Goal: Manage account settings

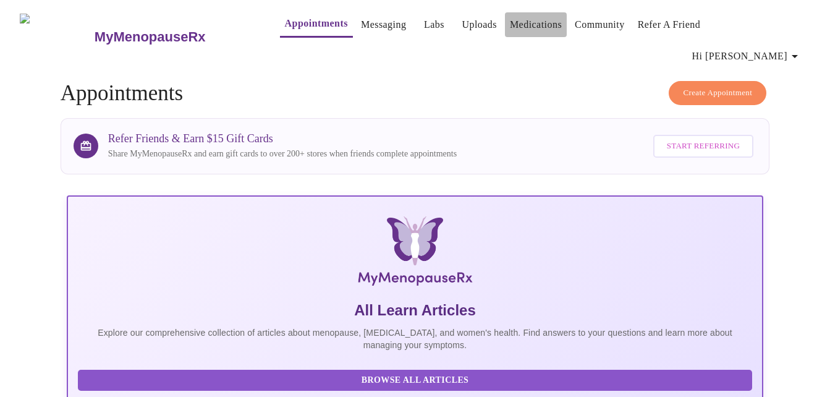
click at [510, 24] on link "Medications" at bounding box center [536, 24] width 52 height 17
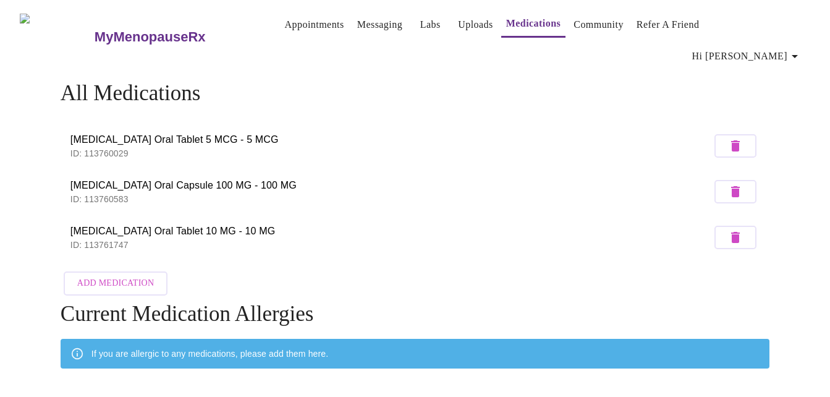
click at [600, 25] on link "Community" at bounding box center [599, 24] width 50 height 17
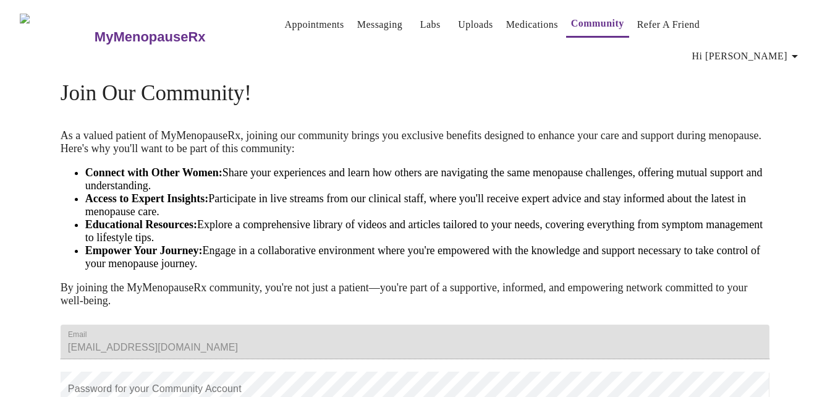
click at [771, 48] on span "Hi [PERSON_NAME]" at bounding box center [747, 56] width 110 height 17
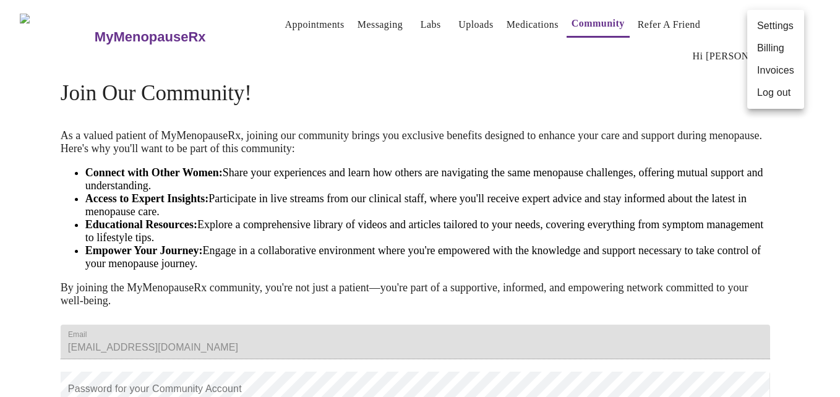
click at [767, 48] on li "Billing" at bounding box center [775, 48] width 57 height 22
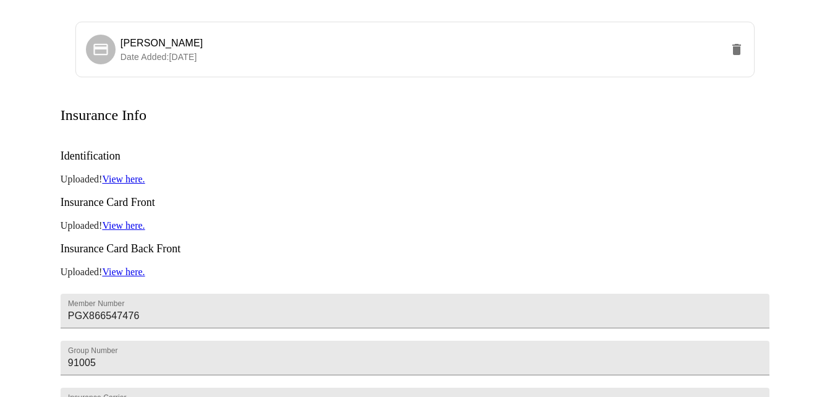
scroll to position [315, 0]
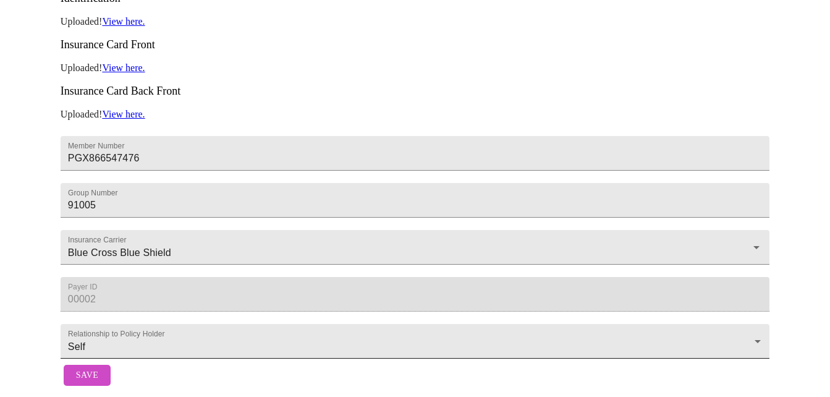
click at [106, 329] on body "MyMenopauseRx Appointments Messaging Labs Uploads Medications Community Refer a…" at bounding box center [415, 43] width 820 height 695
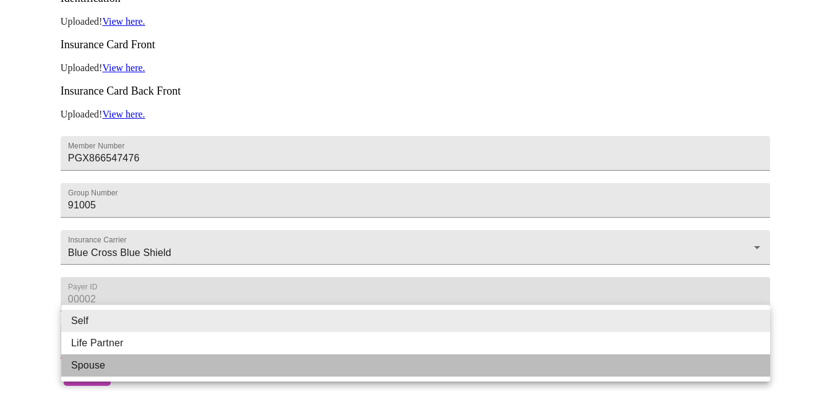
click at [102, 367] on li "Spouse" at bounding box center [415, 365] width 708 height 22
type input "Spouse"
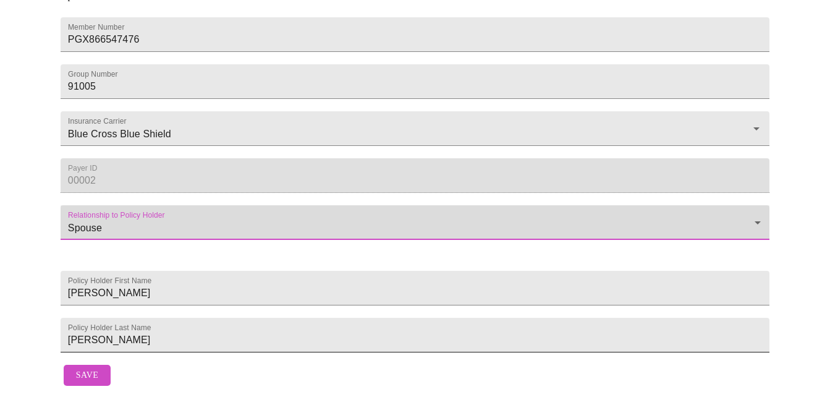
scroll to position [446, 0]
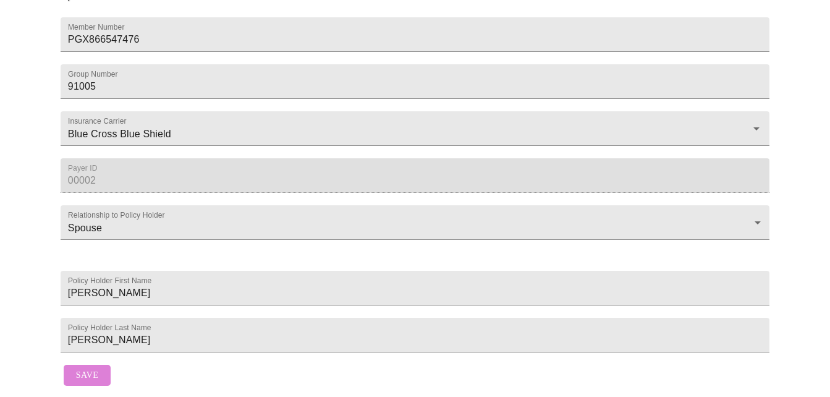
click at [77, 368] on span "Save" at bounding box center [87, 375] width 22 height 15
